Goal: Task Accomplishment & Management: Use online tool/utility

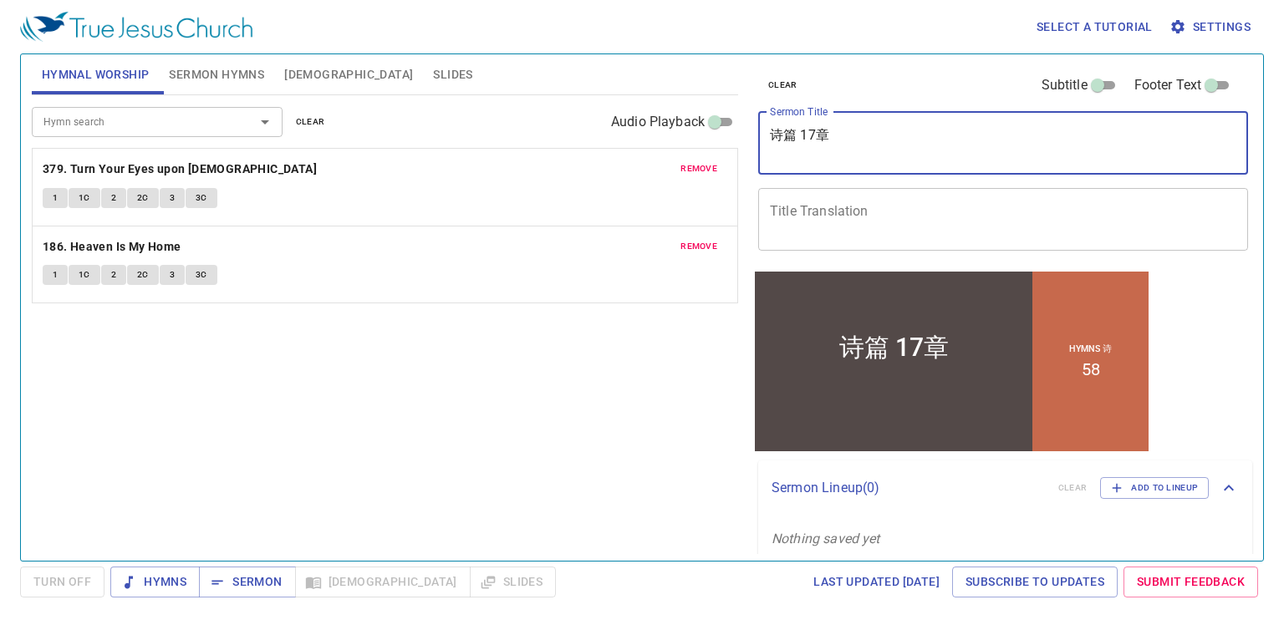
click at [883, 150] on textarea "诗篇 17章" at bounding box center [1003, 143] width 466 height 32
type textarea "诗"
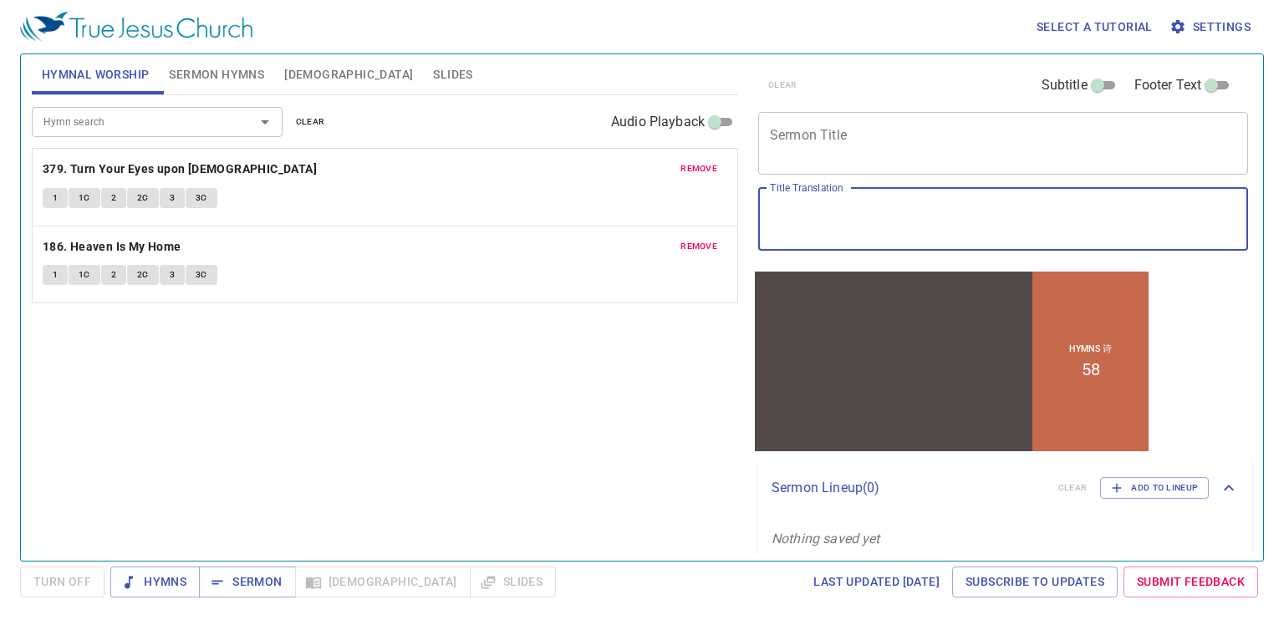
click at [869, 213] on textarea "Title Translation" at bounding box center [1003, 219] width 466 height 32
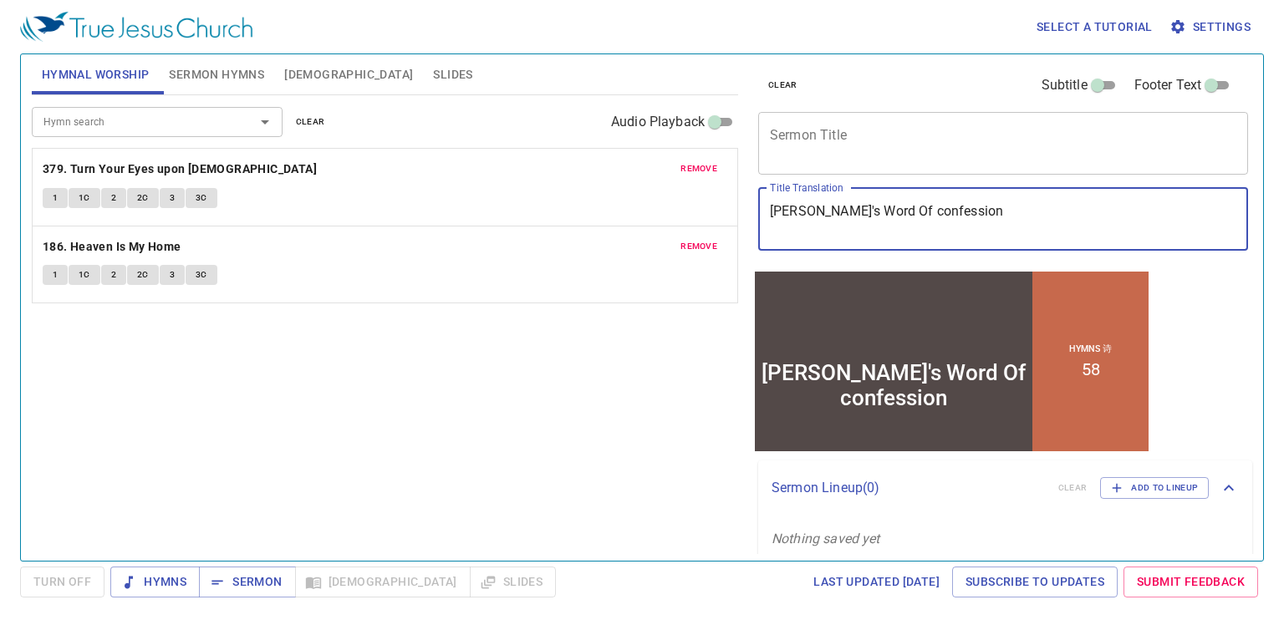
type textarea "[PERSON_NAME]'s Word Of confession"
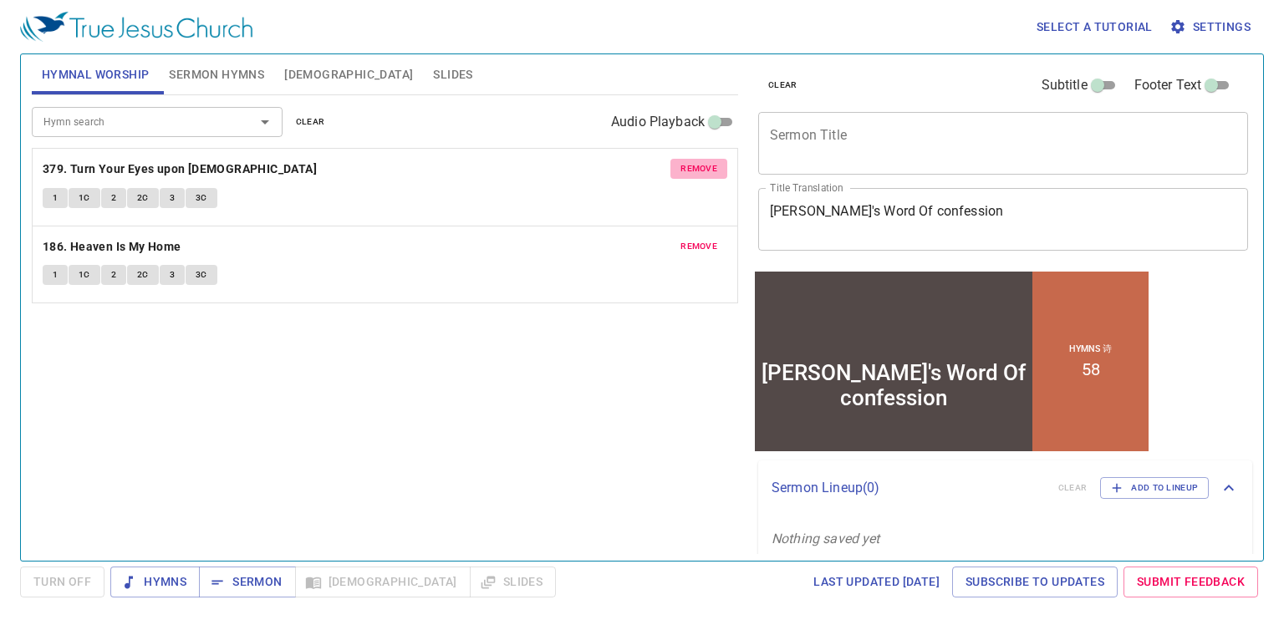
click at [704, 176] on button "remove" at bounding box center [698, 169] width 57 height 20
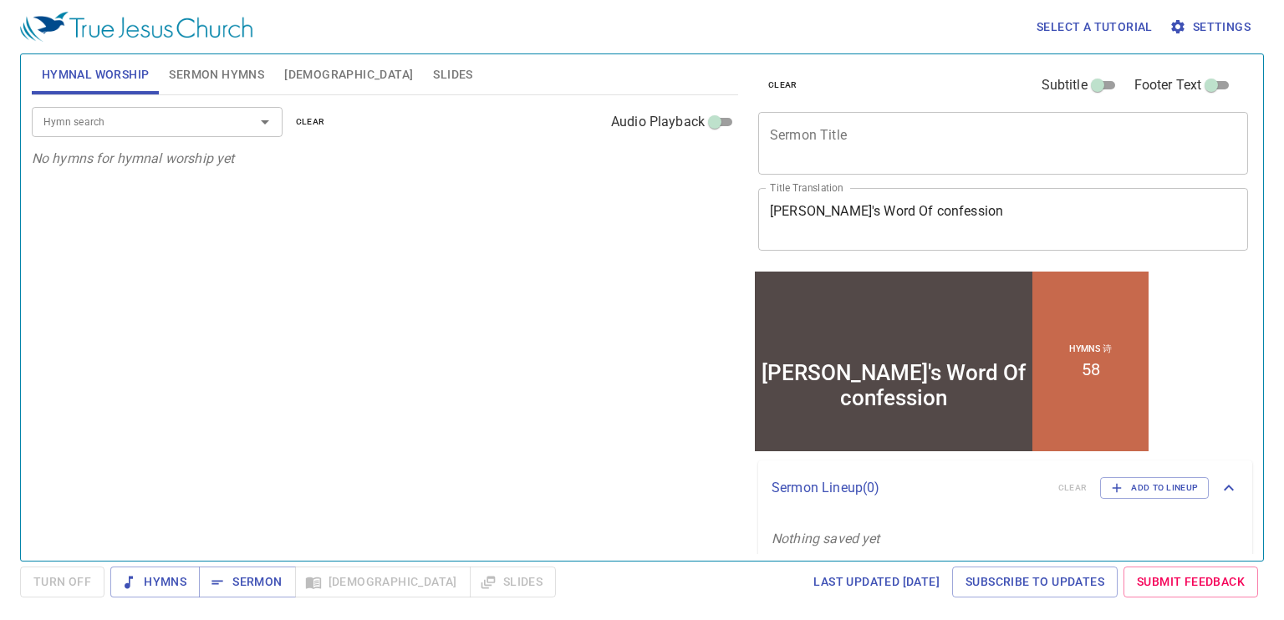
click at [230, 111] on div "Hymn search" at bounding box center [157, 121] width 251 height 29
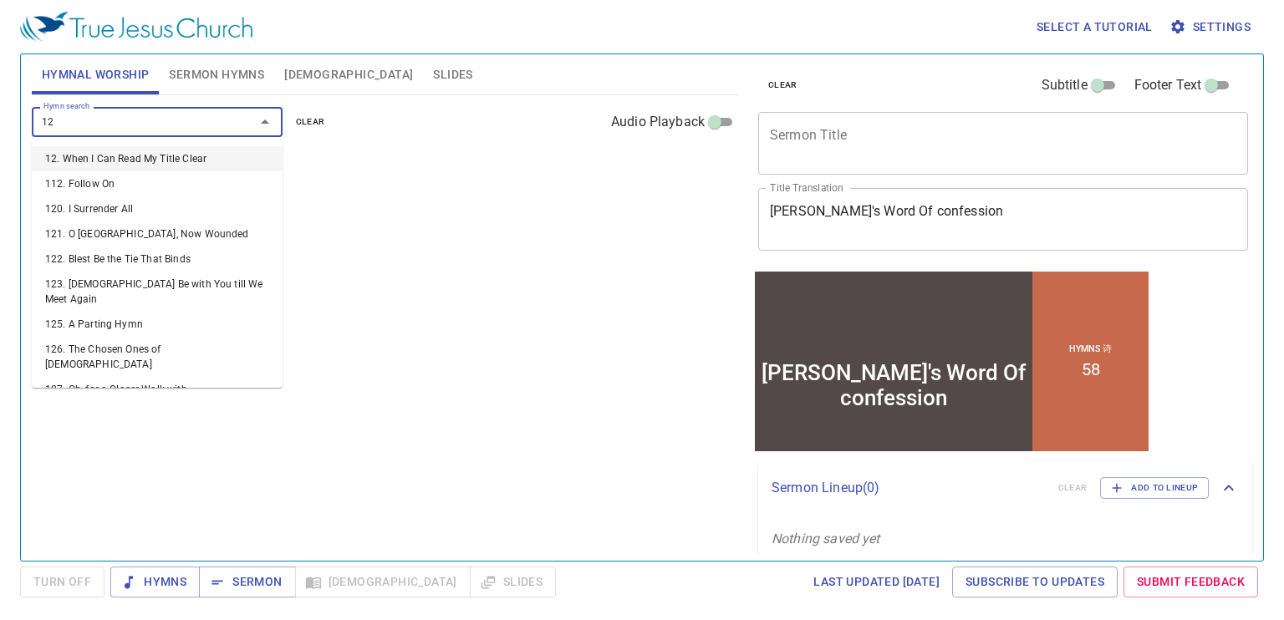
type input "128"
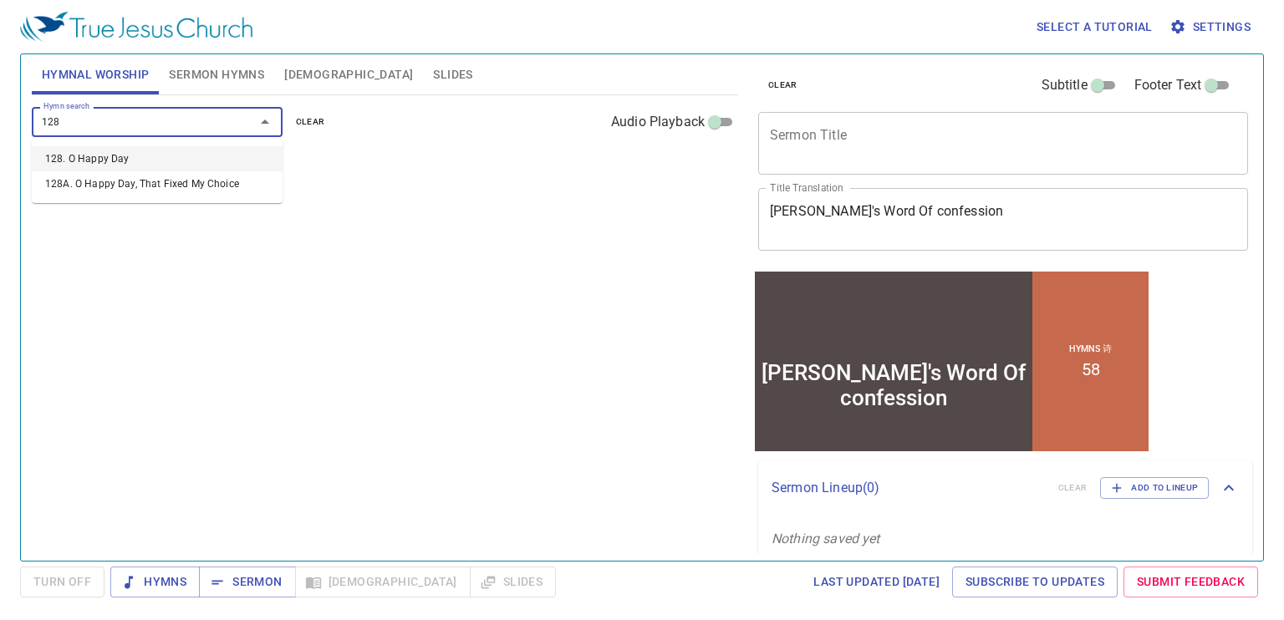
click at [207, 155] on li "128. O Happy Day" at bounding box center [157, 158] width 251 height 25
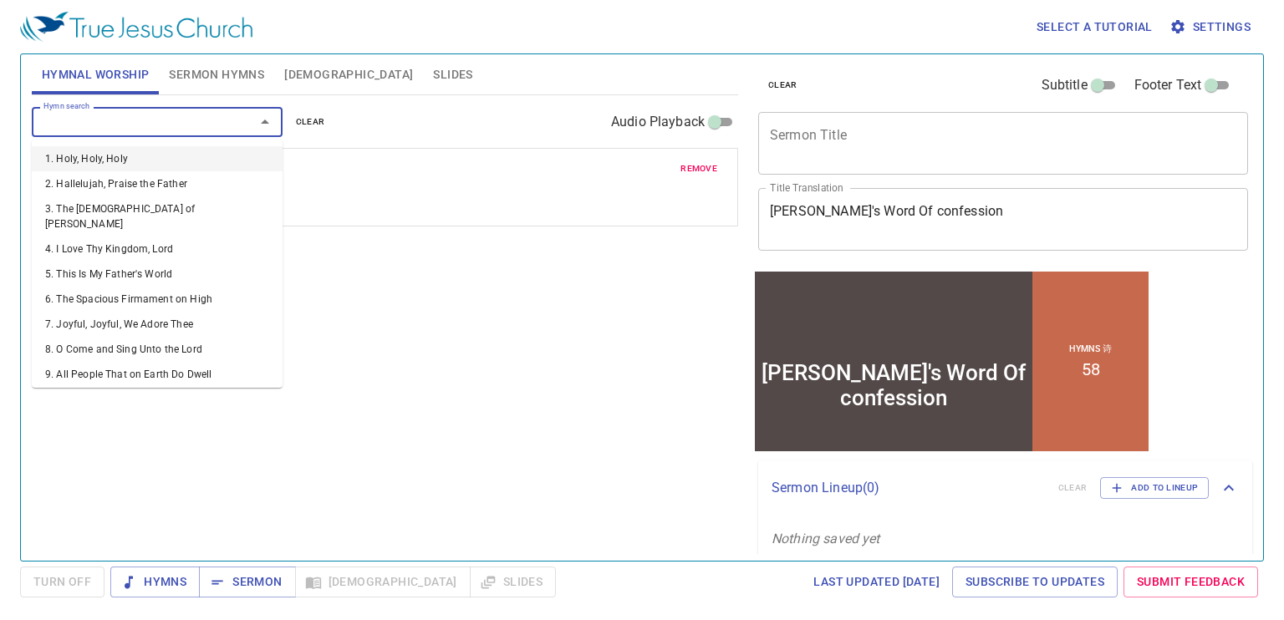
click at [194, 119] on input "Hymn search" at bounding box center [132, 121] width 191 height 19
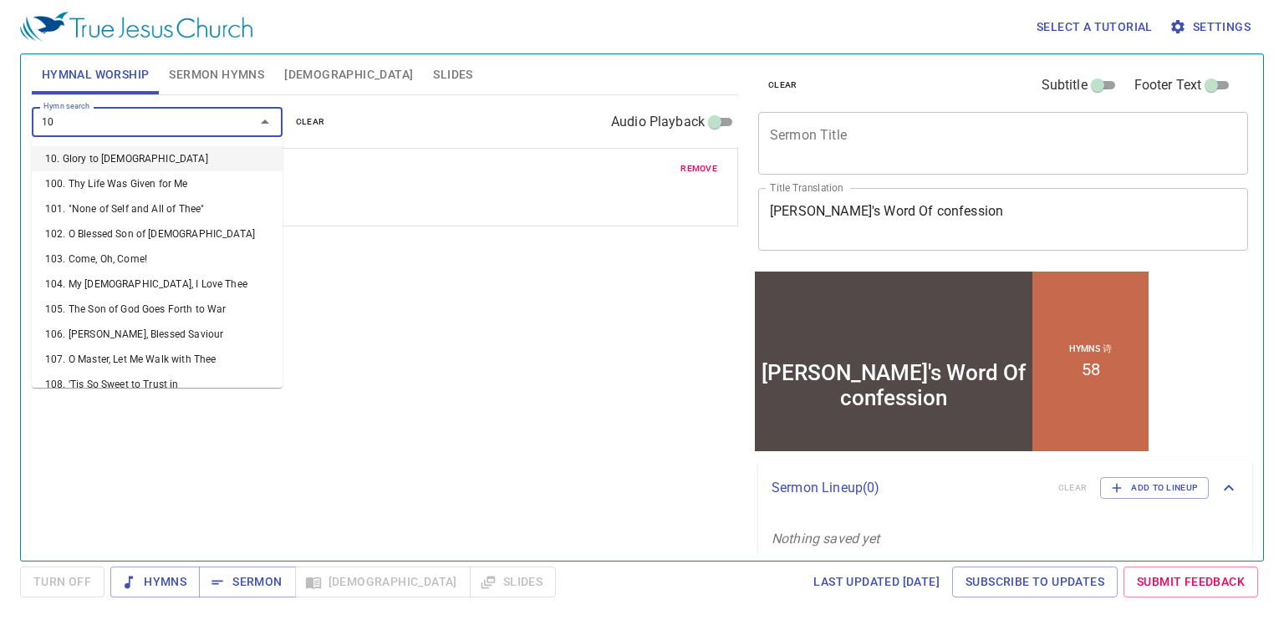
type input "104"
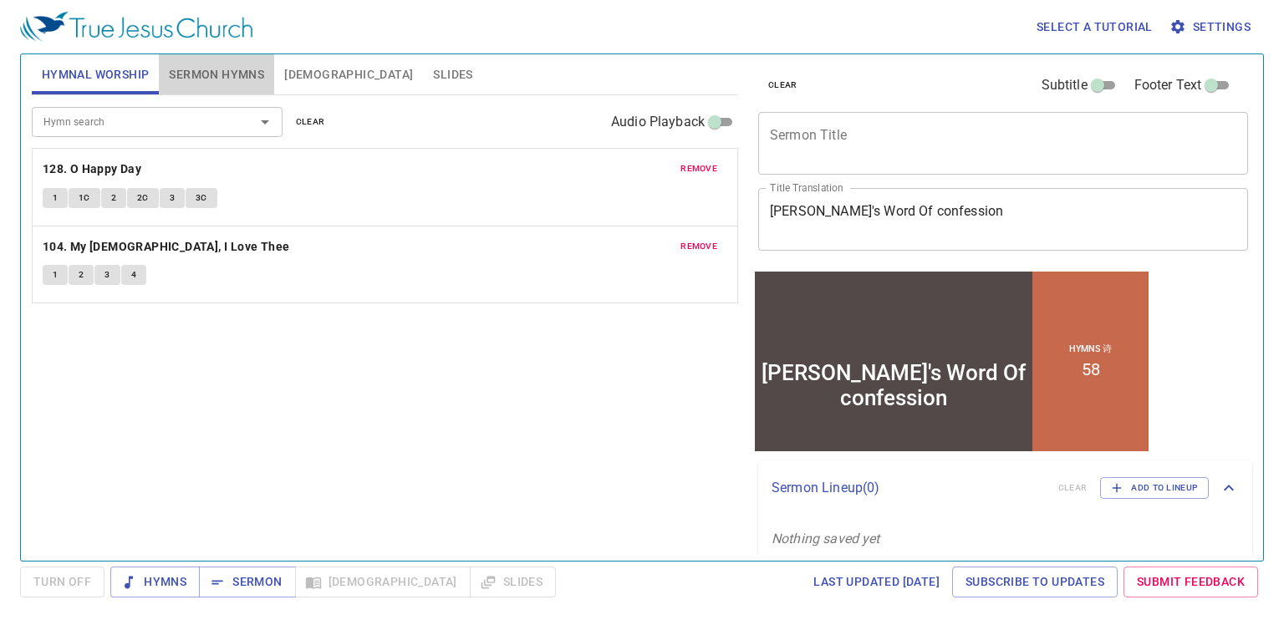
click at [218, 70] on span "Sermon Hymns" at bounding box center [216, 74] width 95 height 21
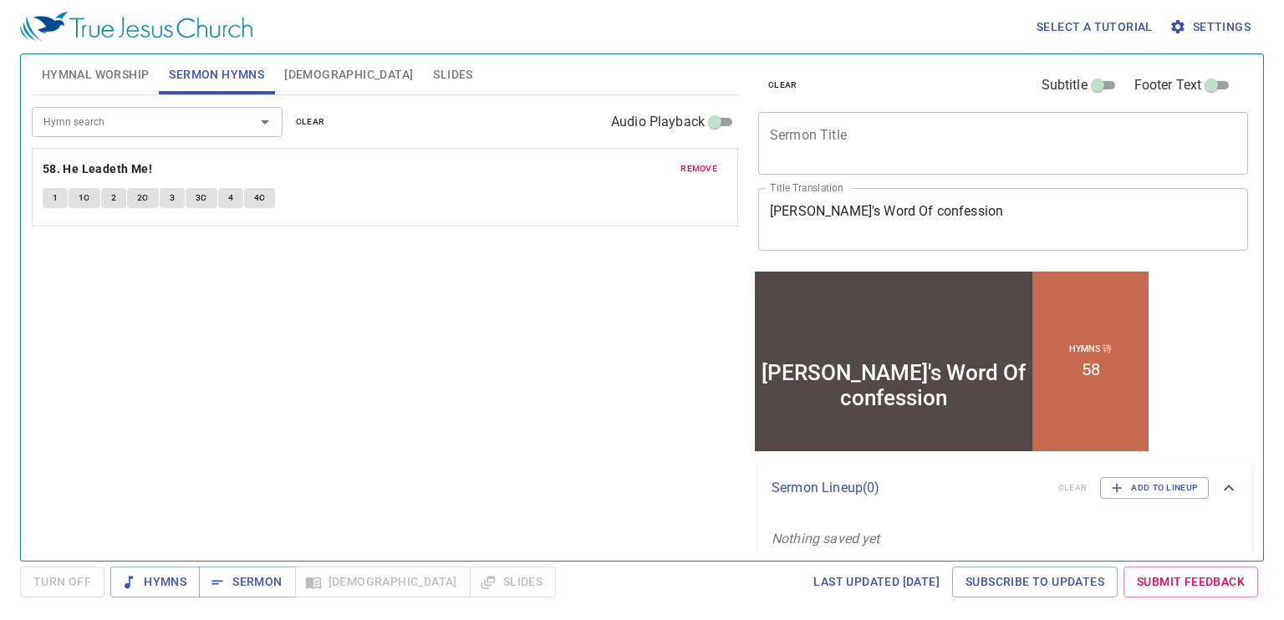
click at [682, 168] on span "remove" at bounding box center [698, 168] width 37 height 15
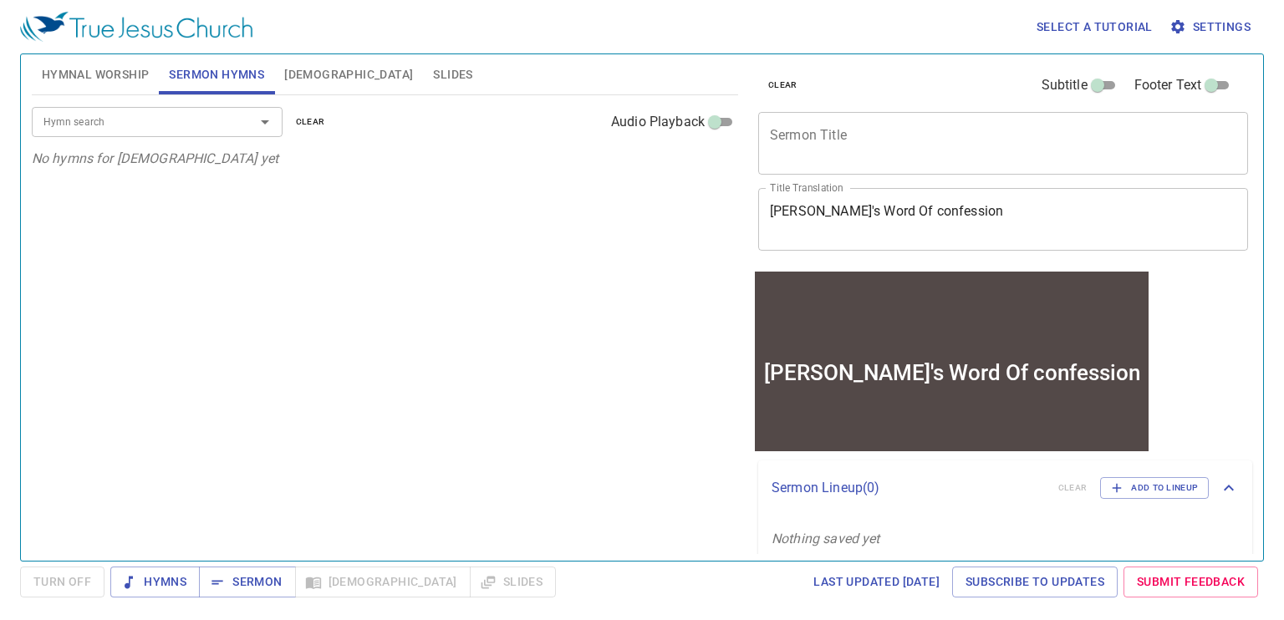
click at [185, 111] on div "Hymn search" at bounding box center [157, 121] width 251 height 29
type input "2"
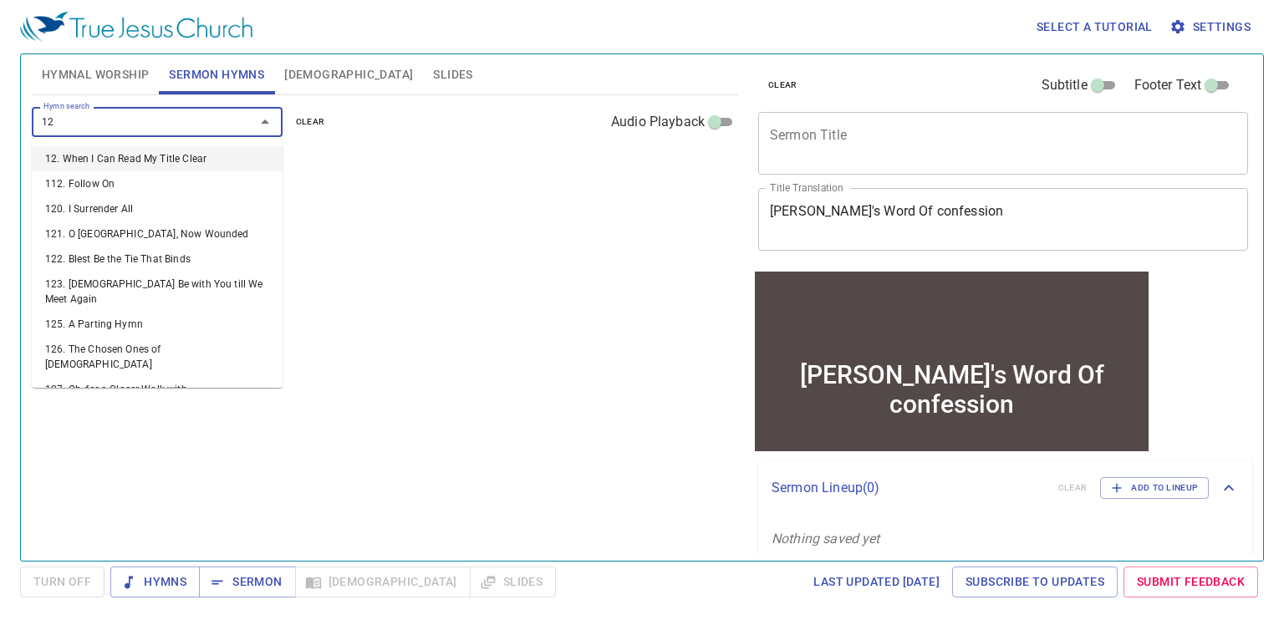
type input "128"
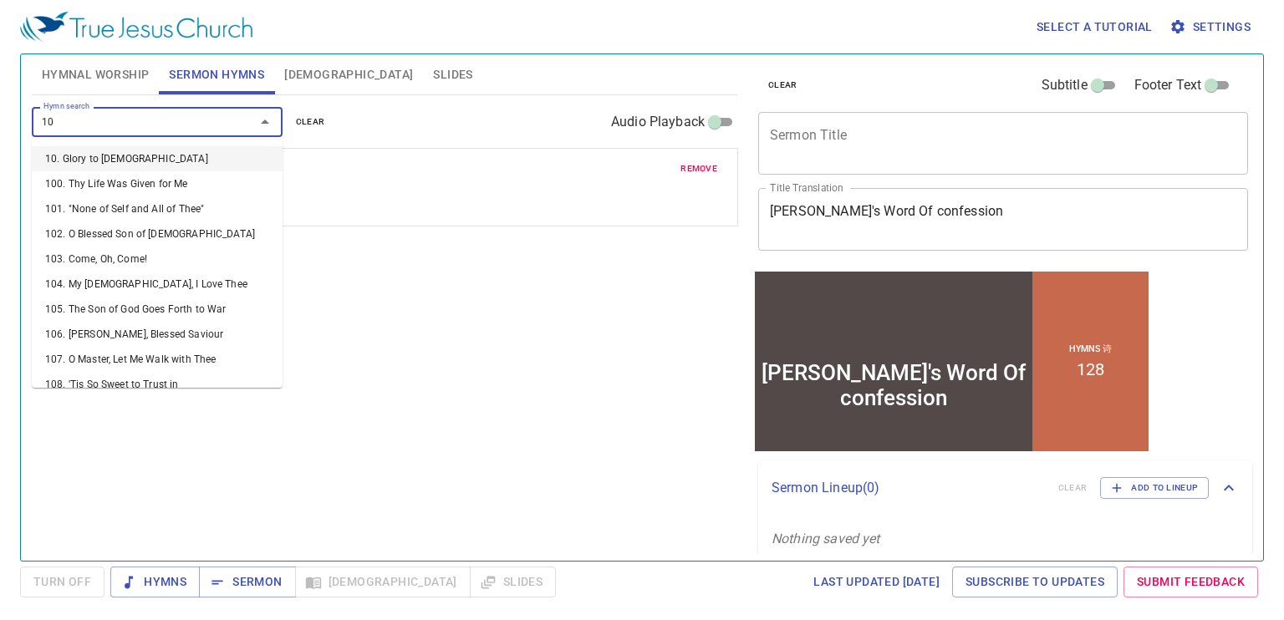
type input "104"
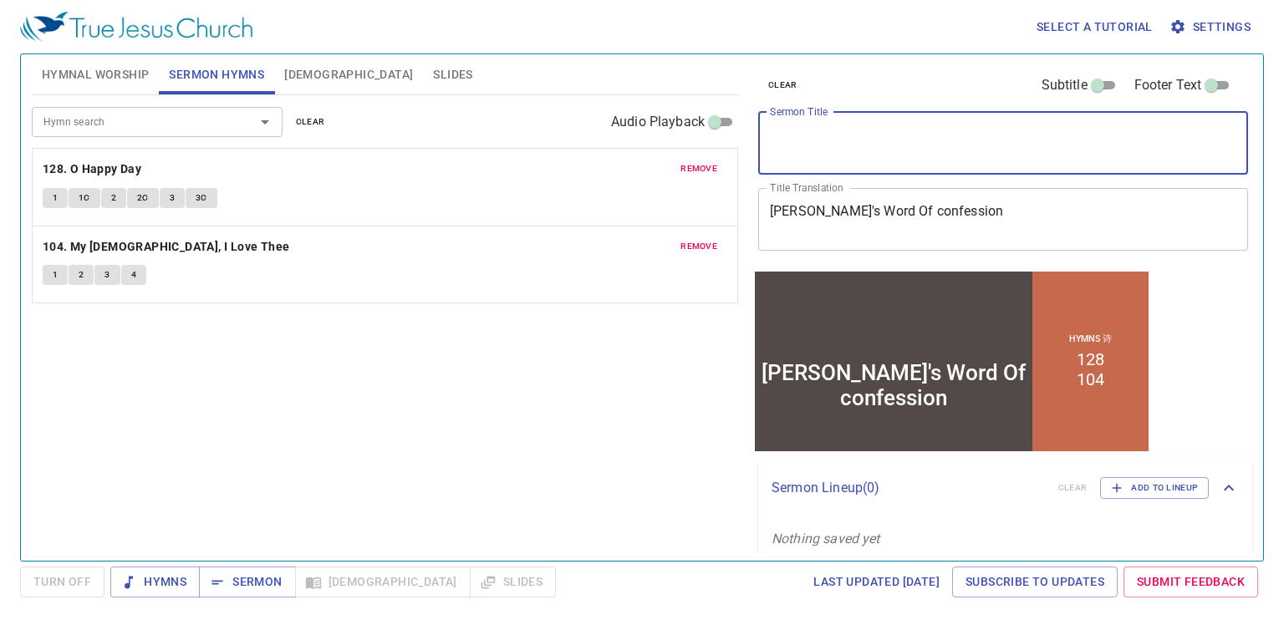
click at [793, 135] on textarea "Sermon Title" at bounding box center [1003, 143] width 466 height 32
click at [911, 158] on textarea "Sermon Title" at bounding box center [1003, 143] width 466 height 32
type textarea "保罗b"
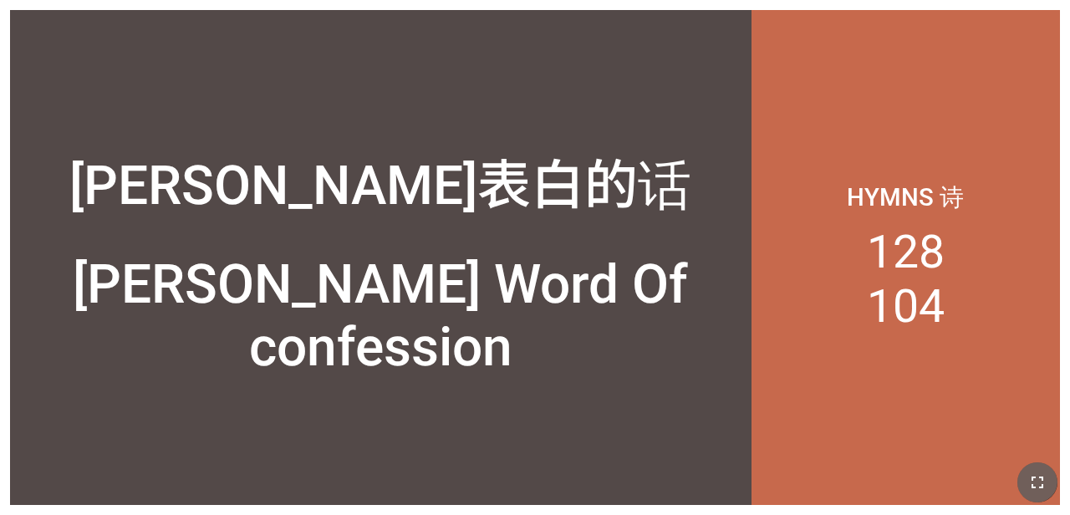
click at [668, 470] on button "button" at bounding box center [1037, 482] width 40 height 40
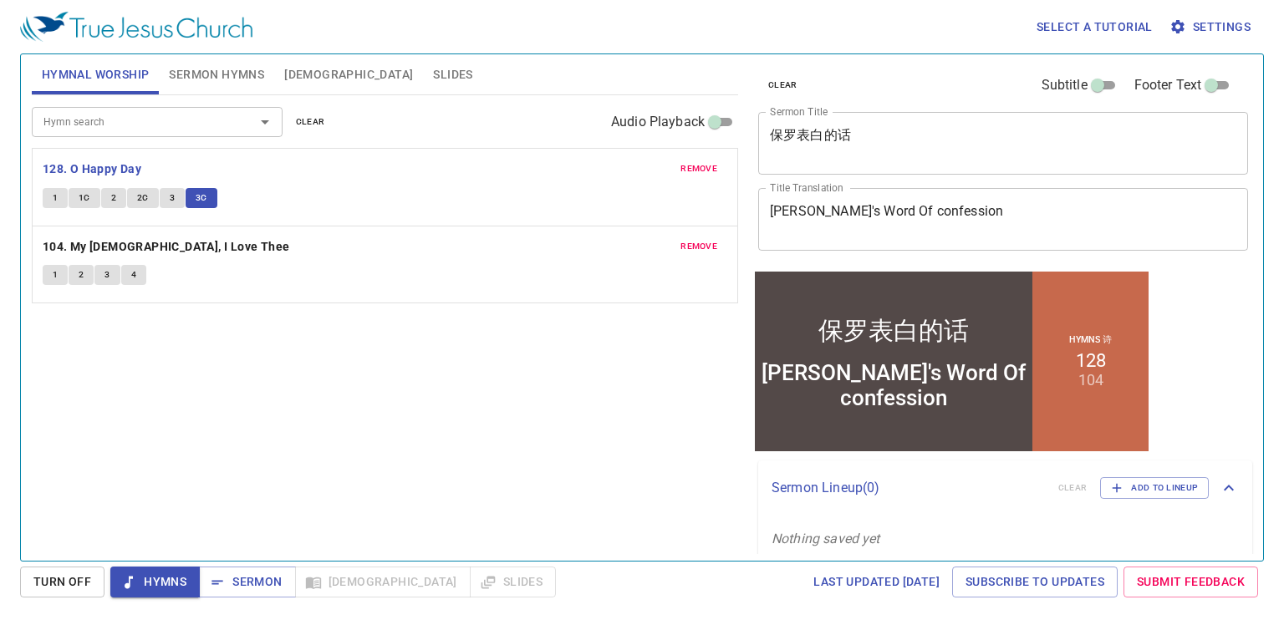
click at [244, 562] on div "Select a tutorial Settings Hymnal Worship Sermon Hymns Bible Slides Hymn search…" at bounding box center [642, 310] width 1284 height 620
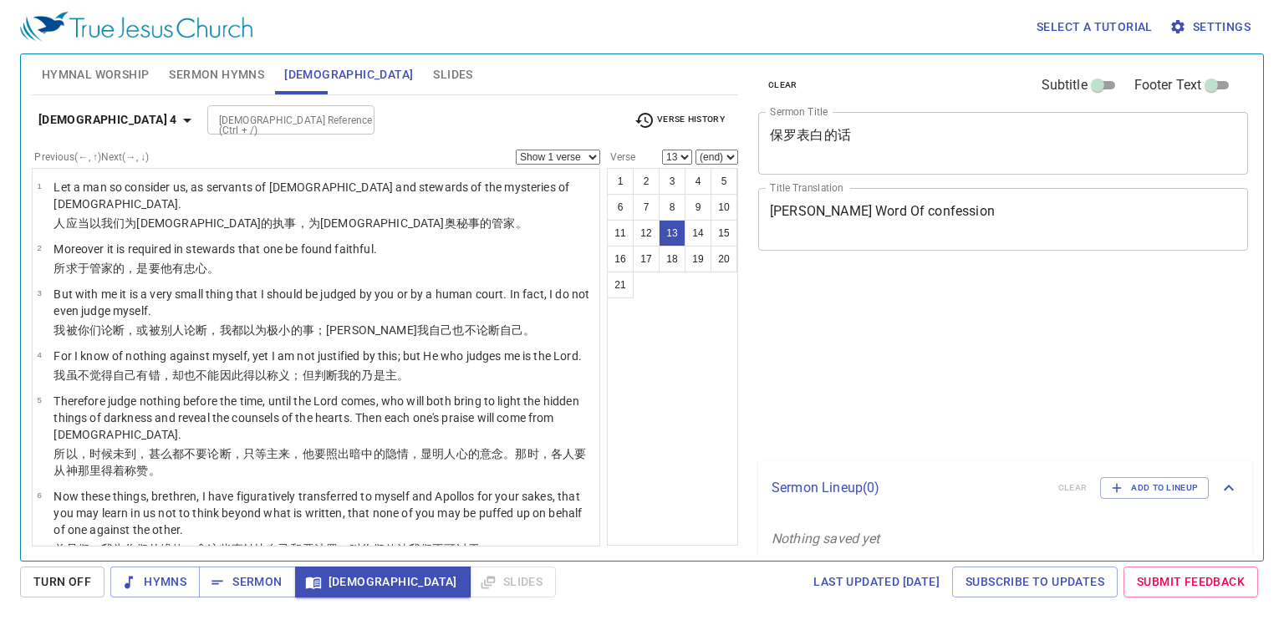
select select "13"
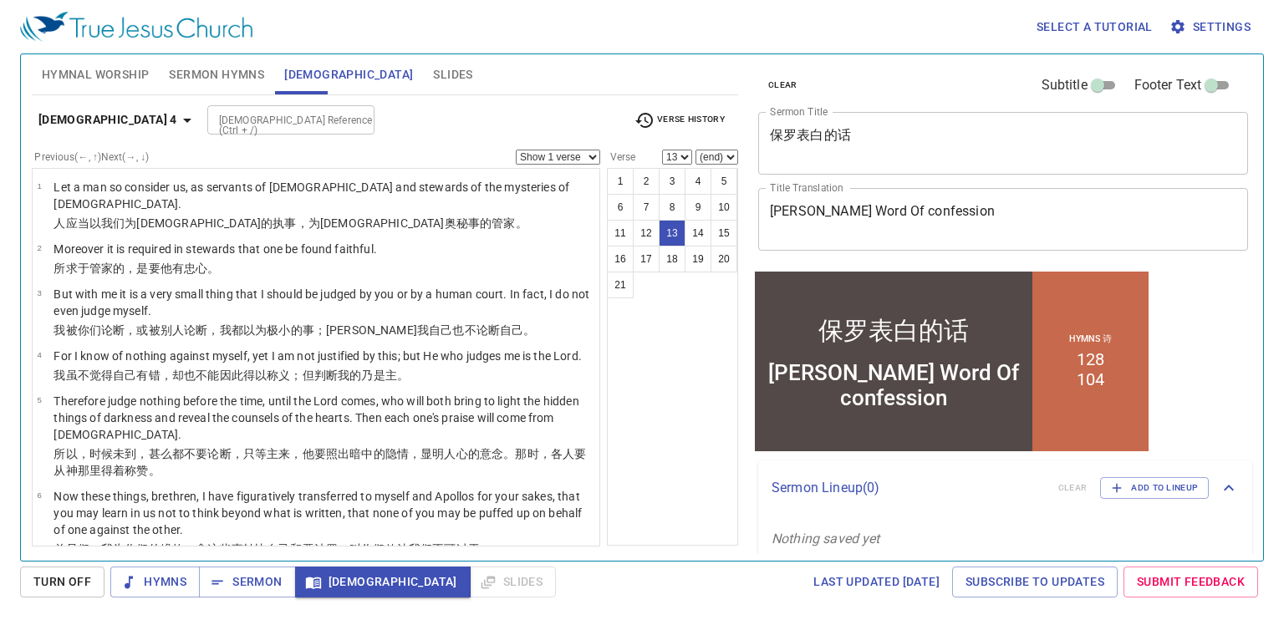
scroll to position [588, 0]
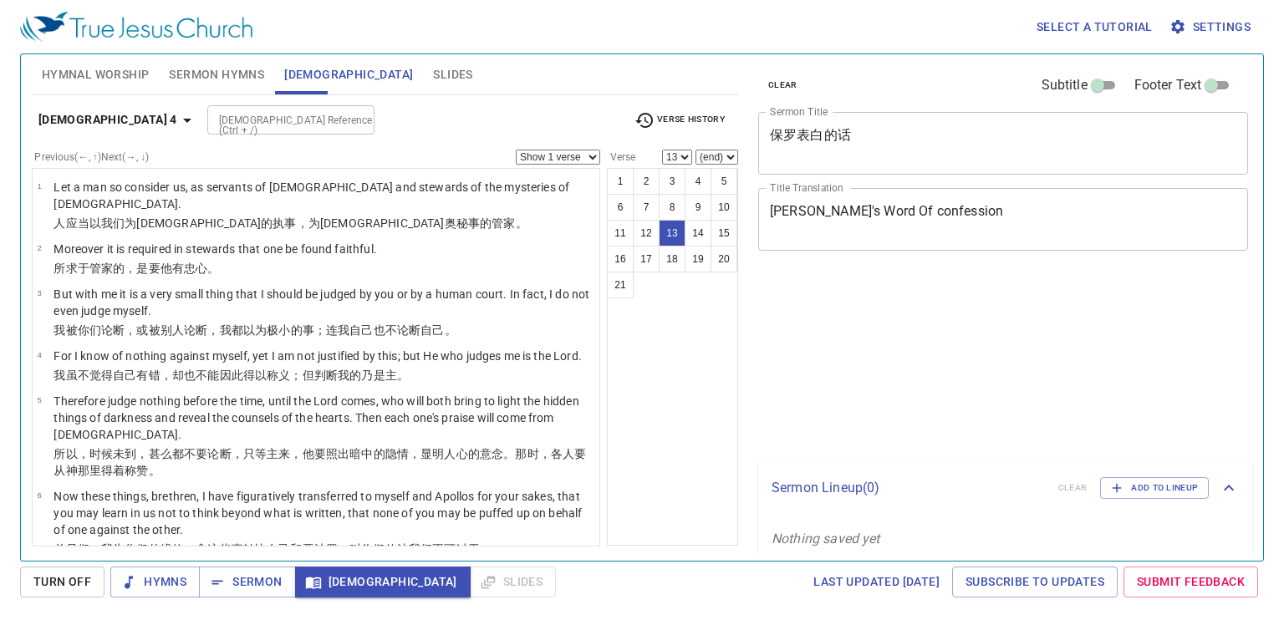
select select "13"
select select "9"
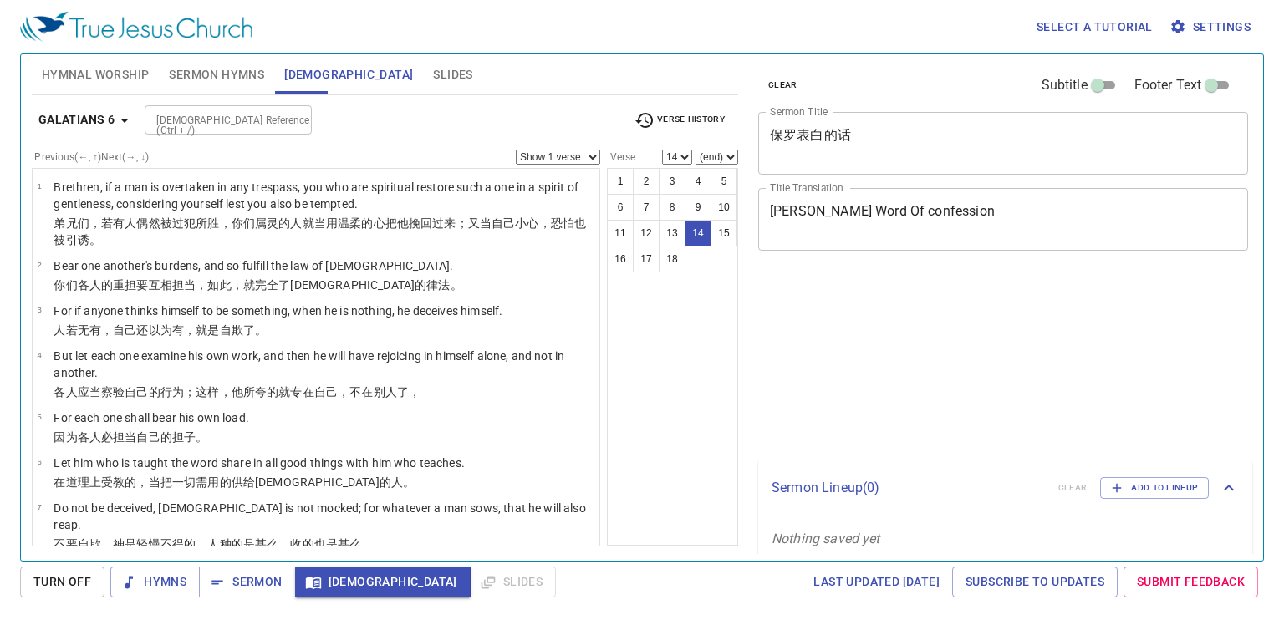
select select "14"
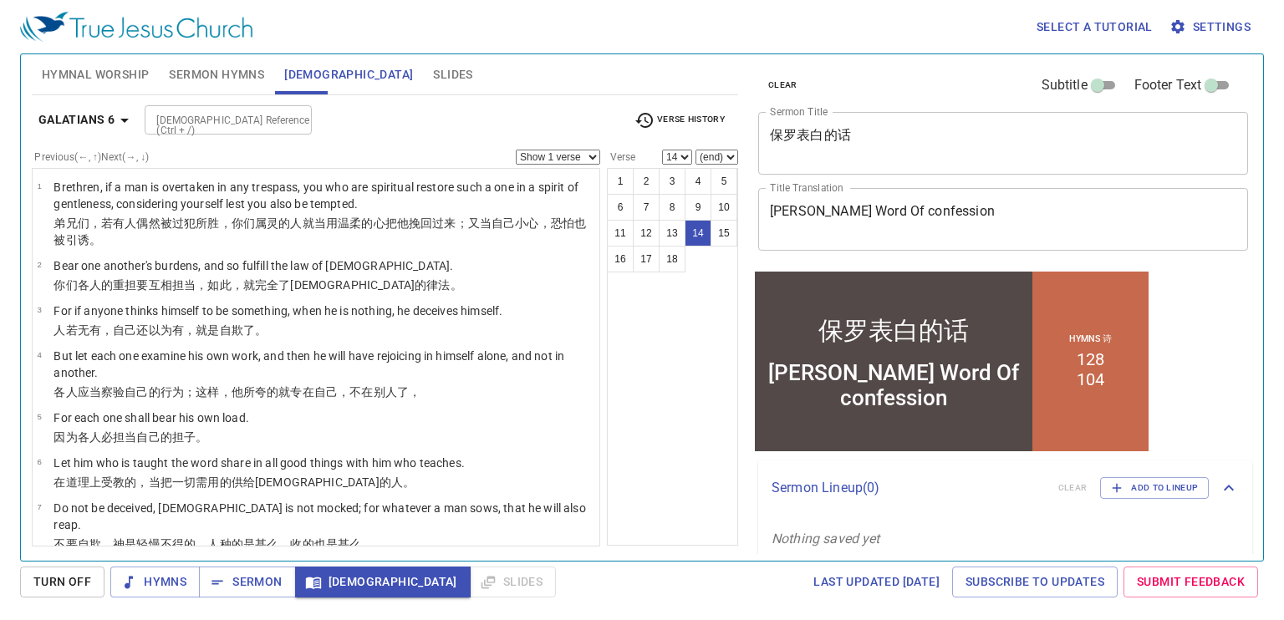
scroll to position [562, 0]
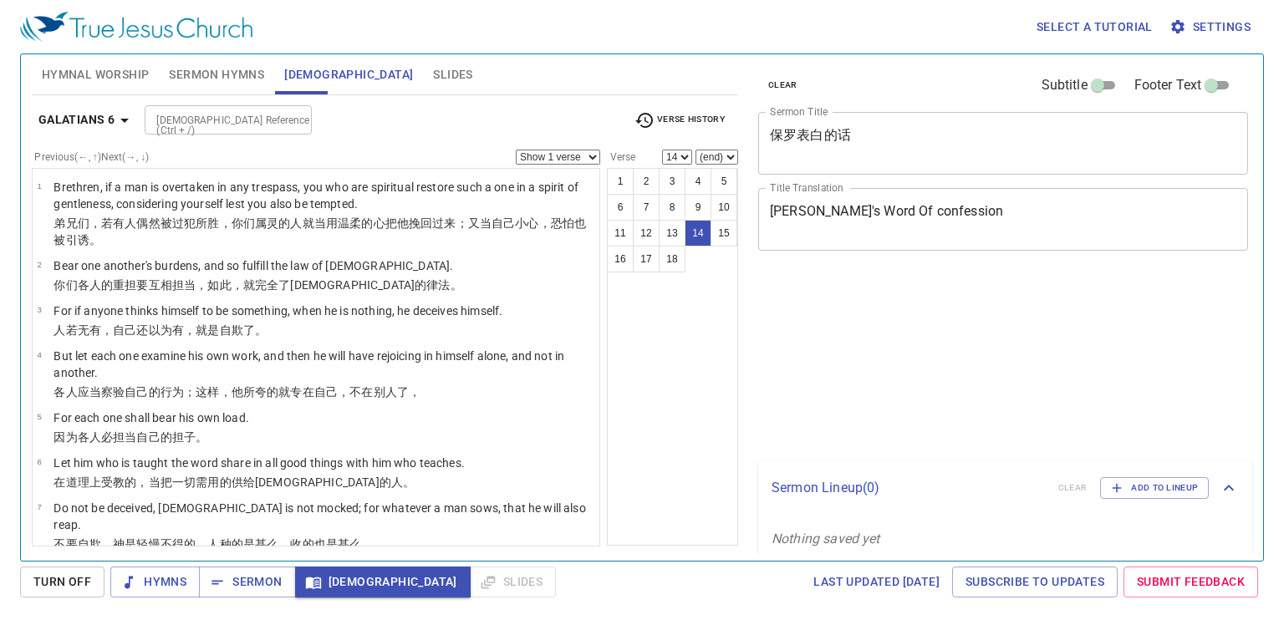
select select "14"
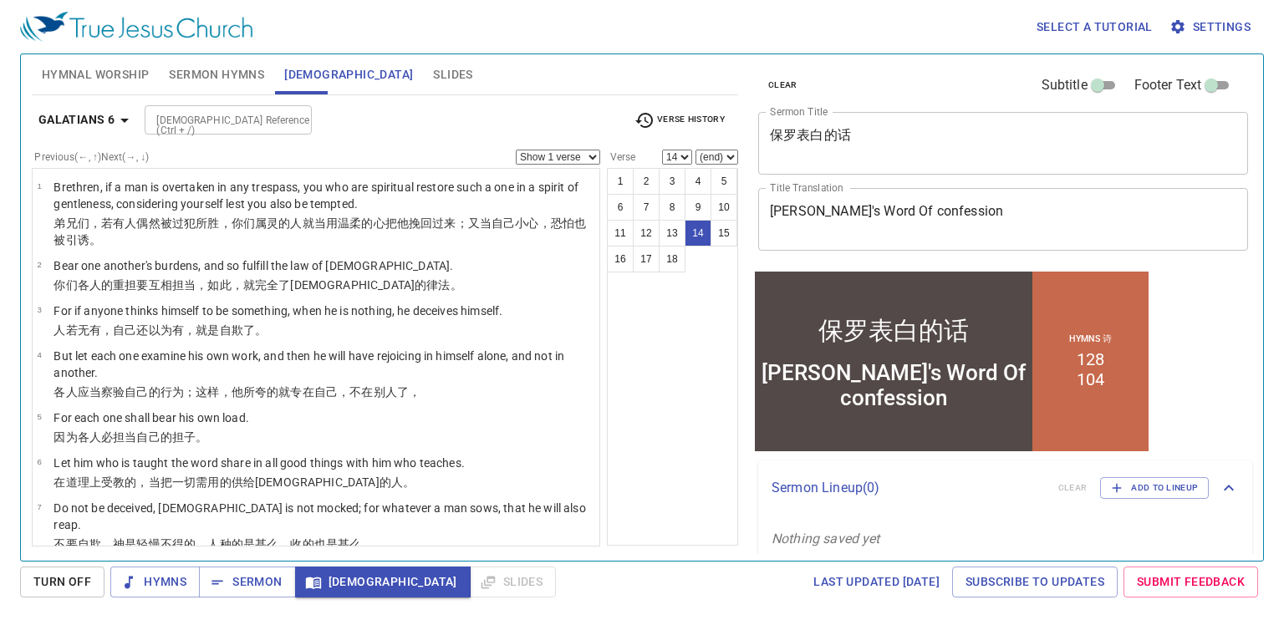
scroll to position [562, 0]
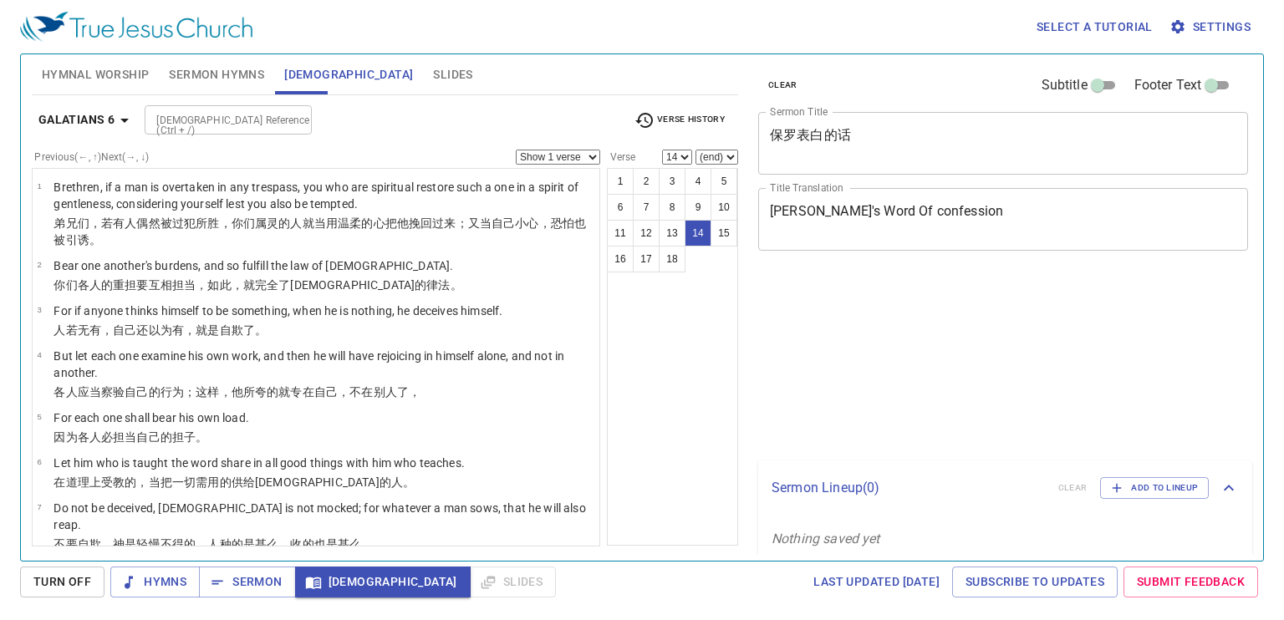
select select "14"
